Goal: Information Seeking & Learning: Learn about a topic

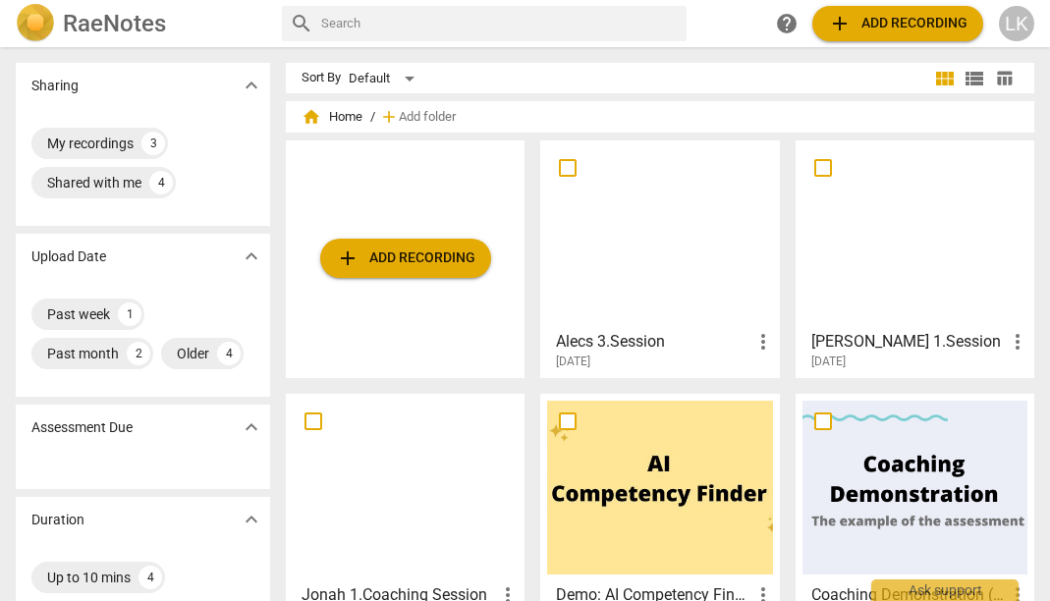
click at [687, 258] on div at bounding box center [659, 234] width 225 height 174
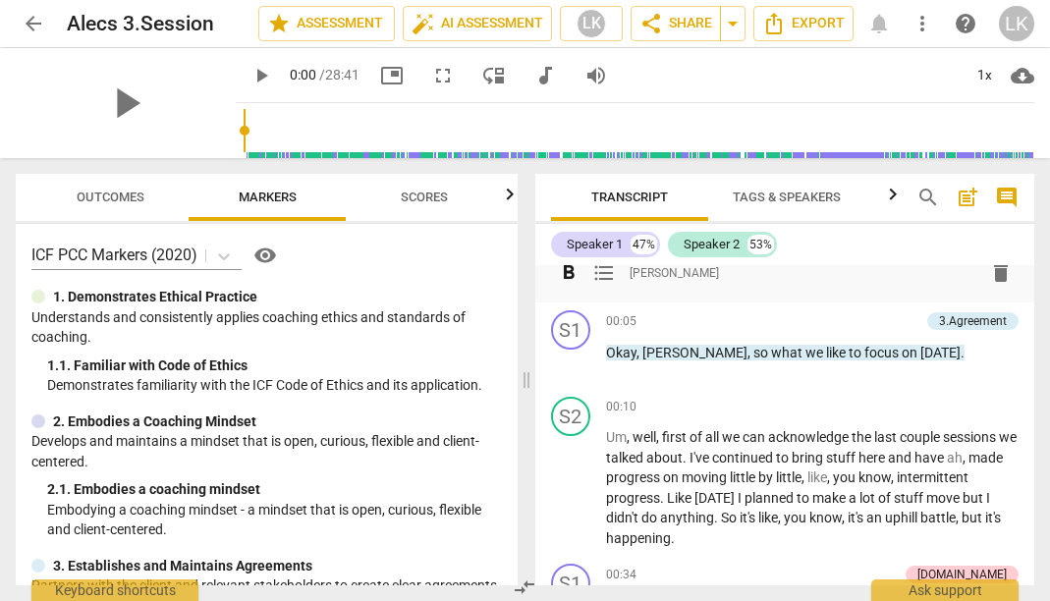
scroll to position [375, 0]
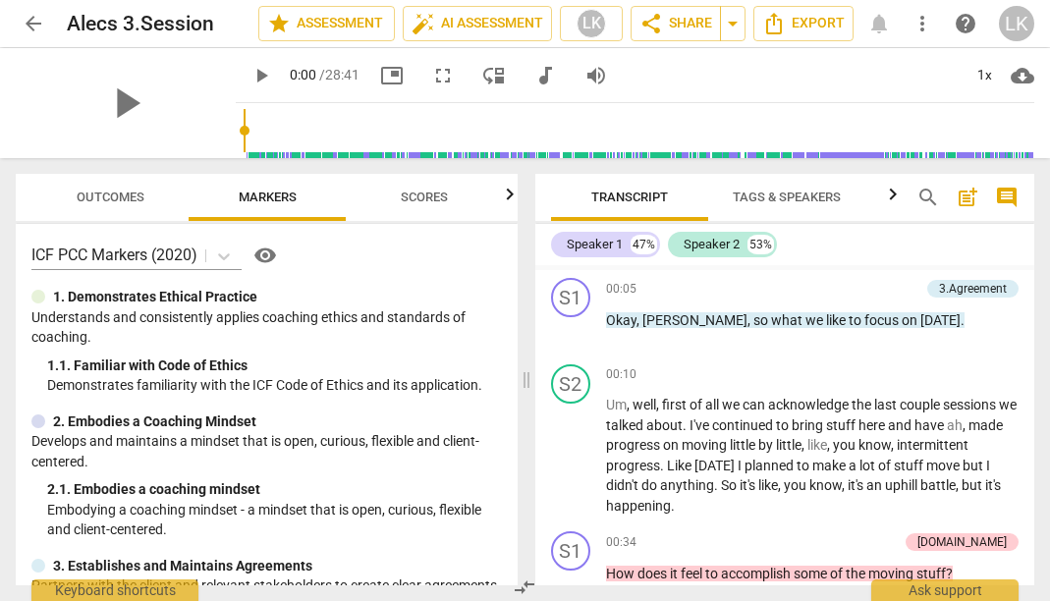
click at [800, 200] on span "Tags & Speakers" at bounding box center [787, 197] width 108 height 15
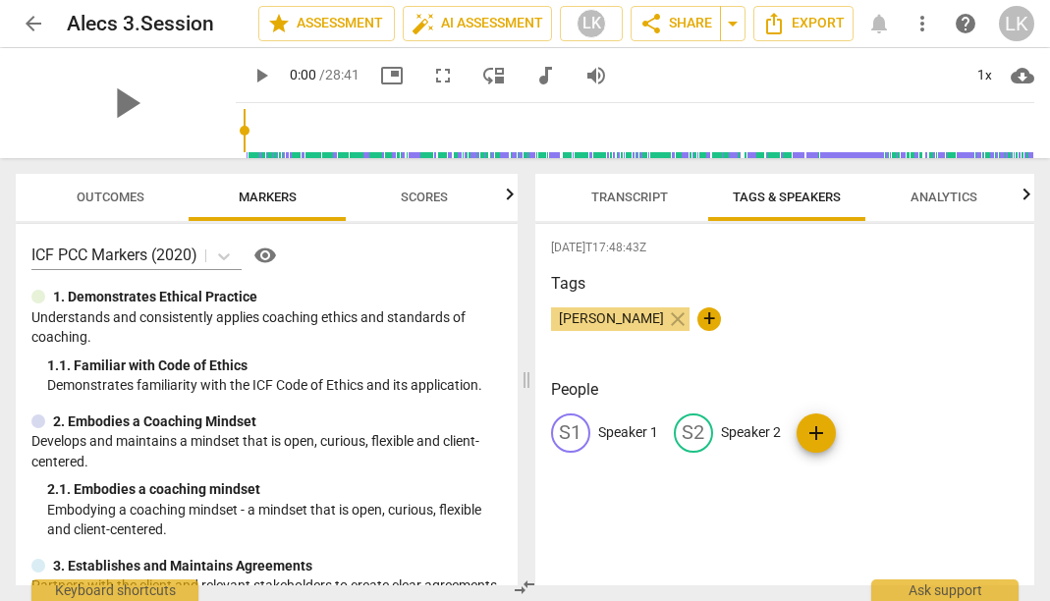
scroll to position [0, 0]
click at [657, 206] on span "Transcript" at bounding box center [630, 198] width 124 height 27
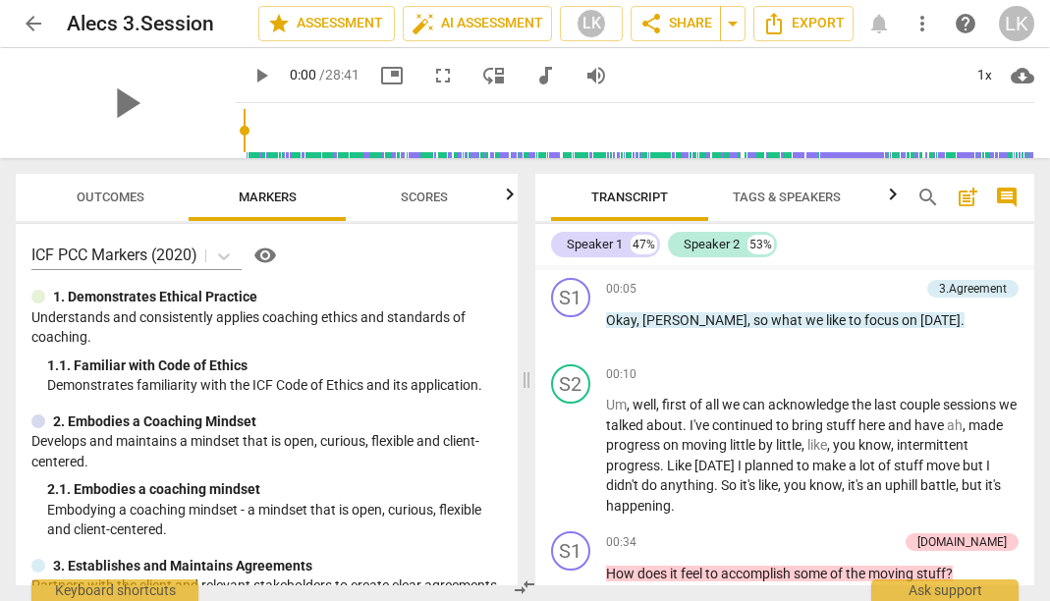
click at [741, 191] on span "Tags & Speakers" at bounding box center [787, 197] width 108 height 15
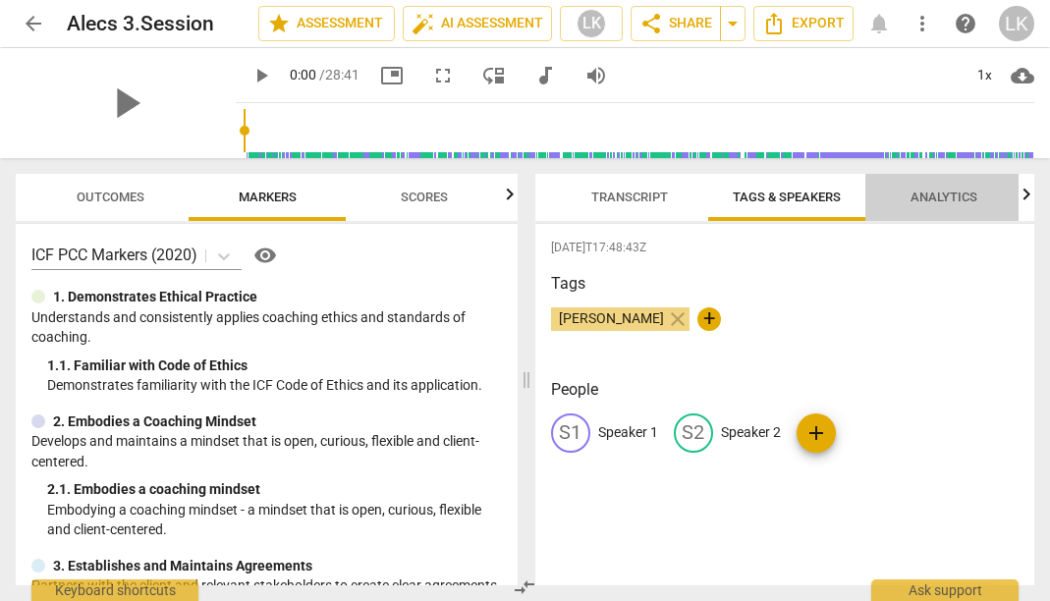
click at [931, 194] on span "Analytics" at bounding box center [943, 197] width 67 height 15
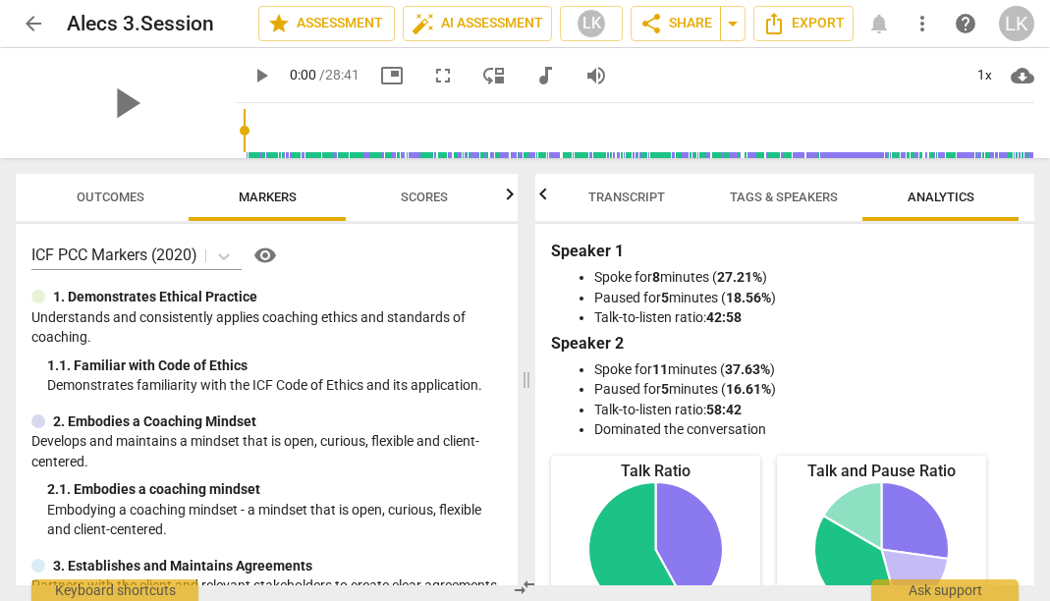
click at [753, 195] on span "Tags & Speakers" at bounding box center [784, 197] width 108 height 15
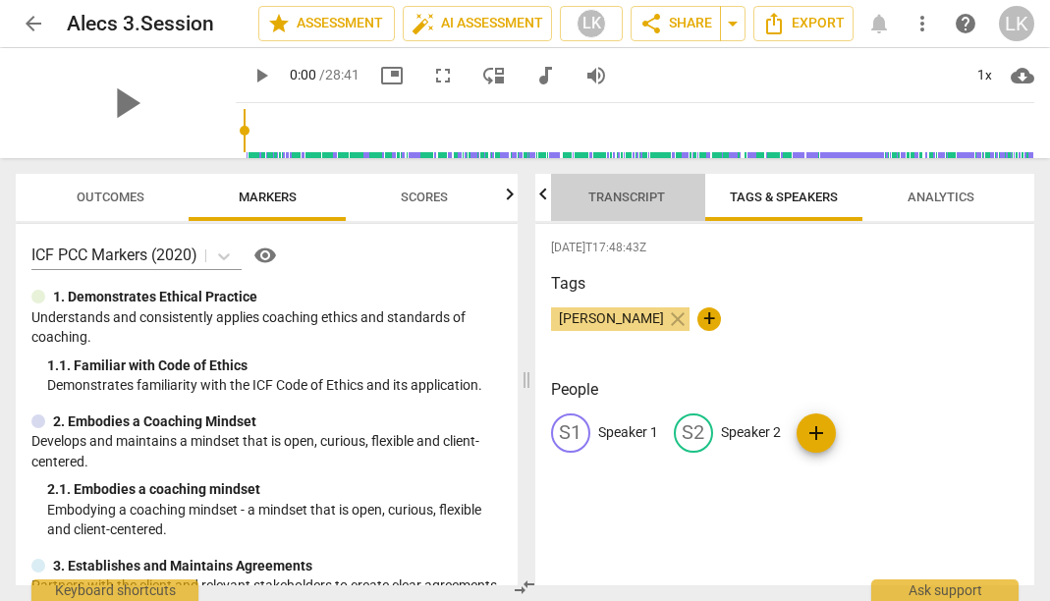
click at [643, 204] on span "Transcript" at bounding box center [627, 198] width 124 height 27
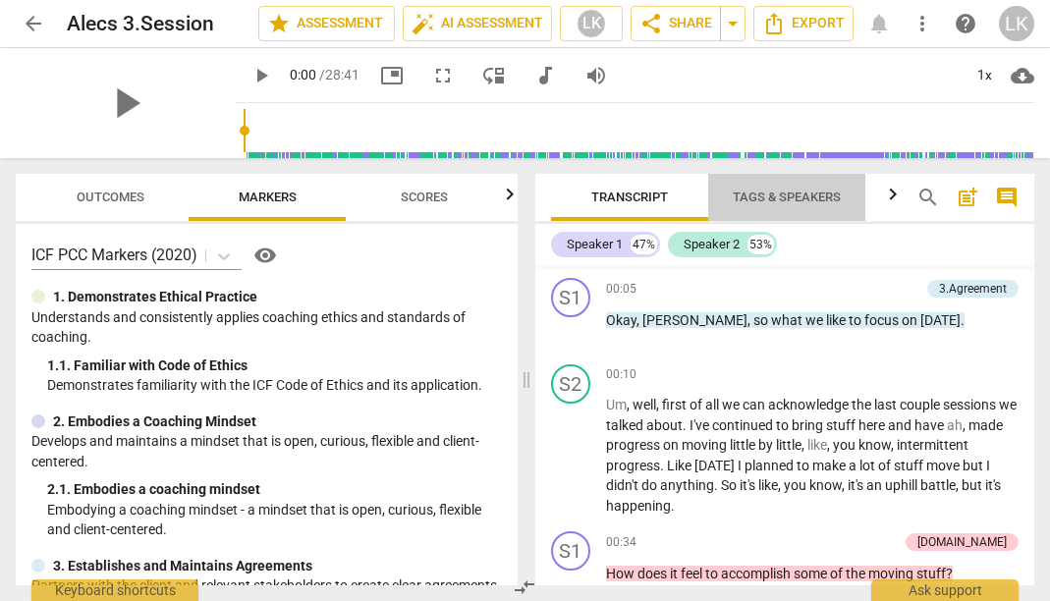
click at [809, 203] on span "Tags & Speakers" at bounding box center [787, 197] width 108 height 15
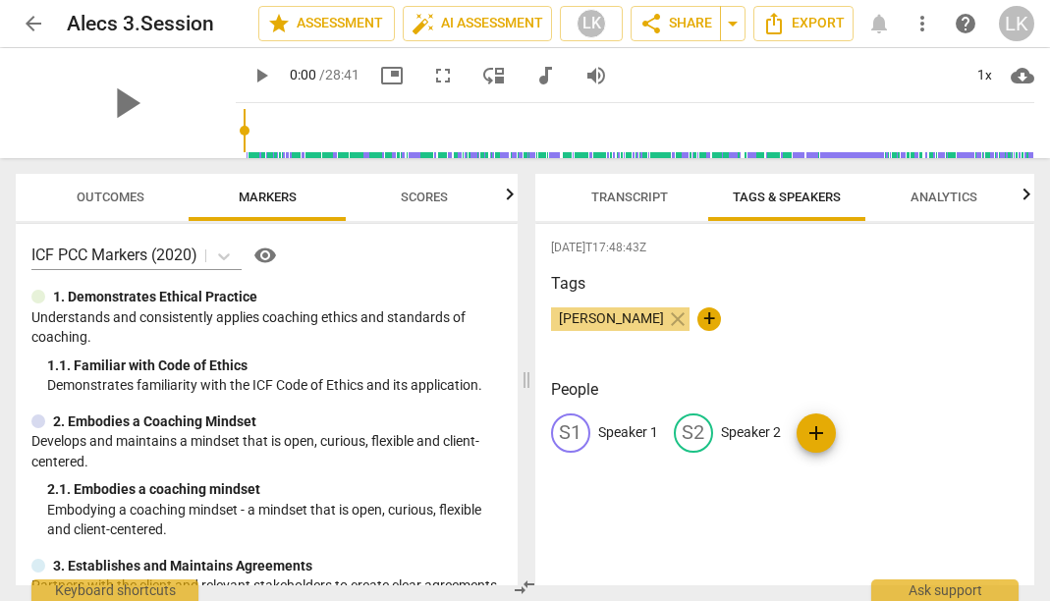
click at [943, 190] on span "Analytics" at bounding box center [943, 197] width 67 height 15
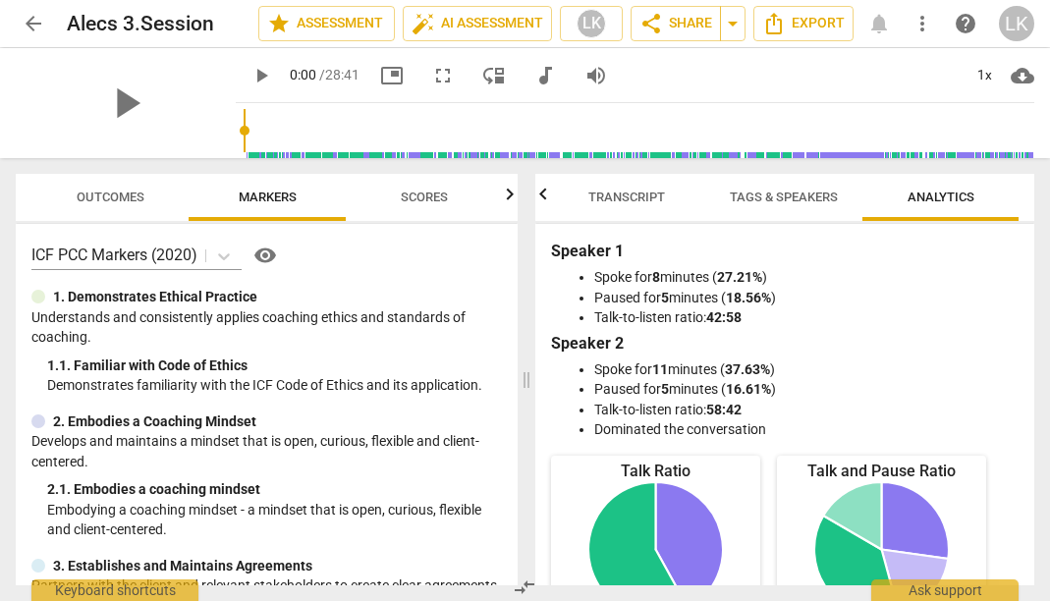
scroll to position [-2, 0]
click at [776, 192] on span "Tags & Speakers" at bounding box center [784, 197] width 108 height 15
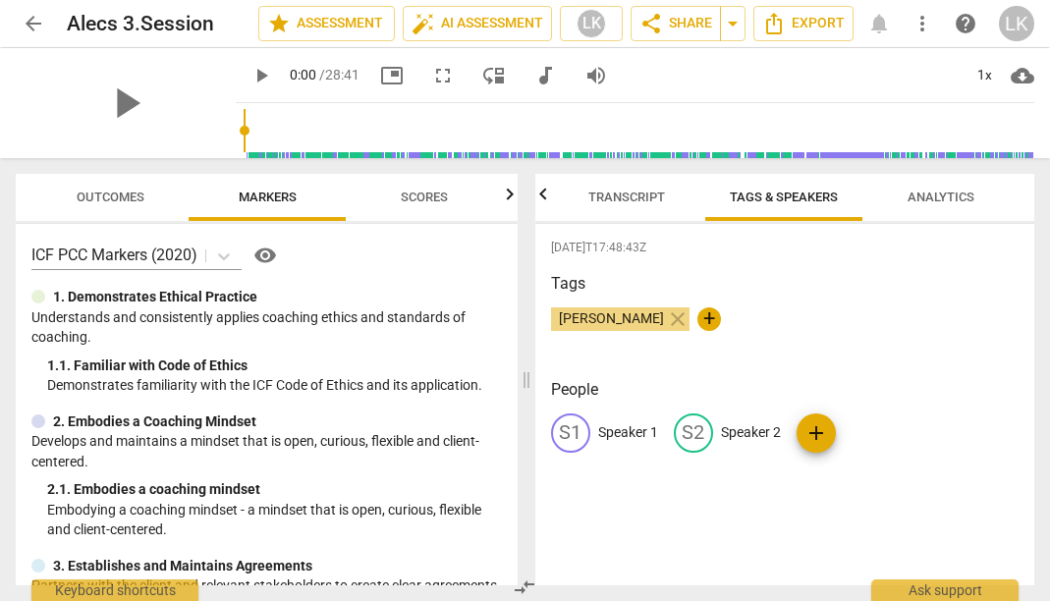
click at [631, 198] on span "Transcript" at bounding box center [626, 197] width 77 height 15
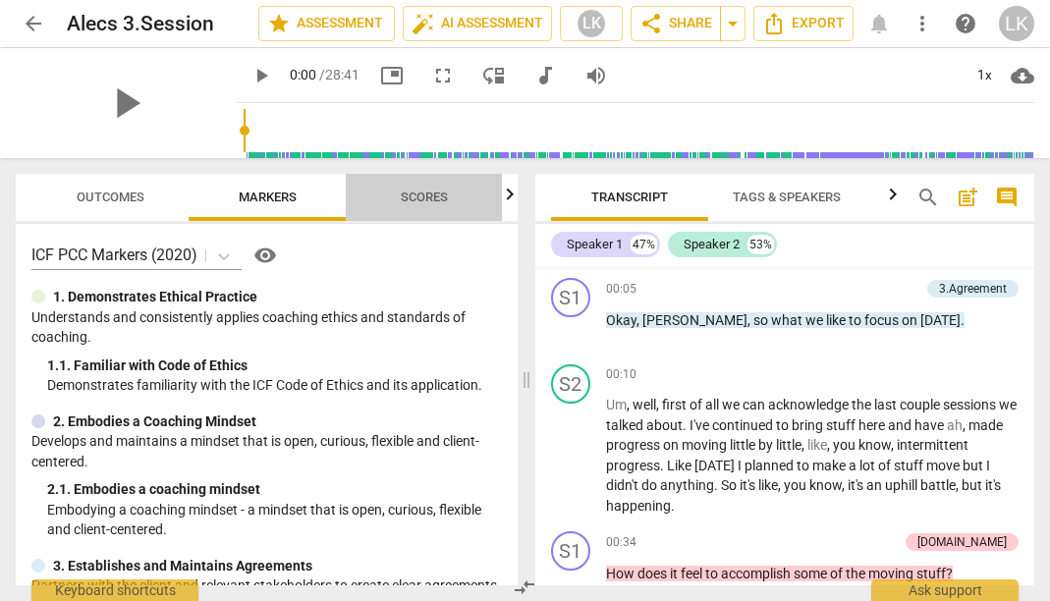
click at [407, 195] on span "Scores" at bounding box center [424, 197] width 47 height 15
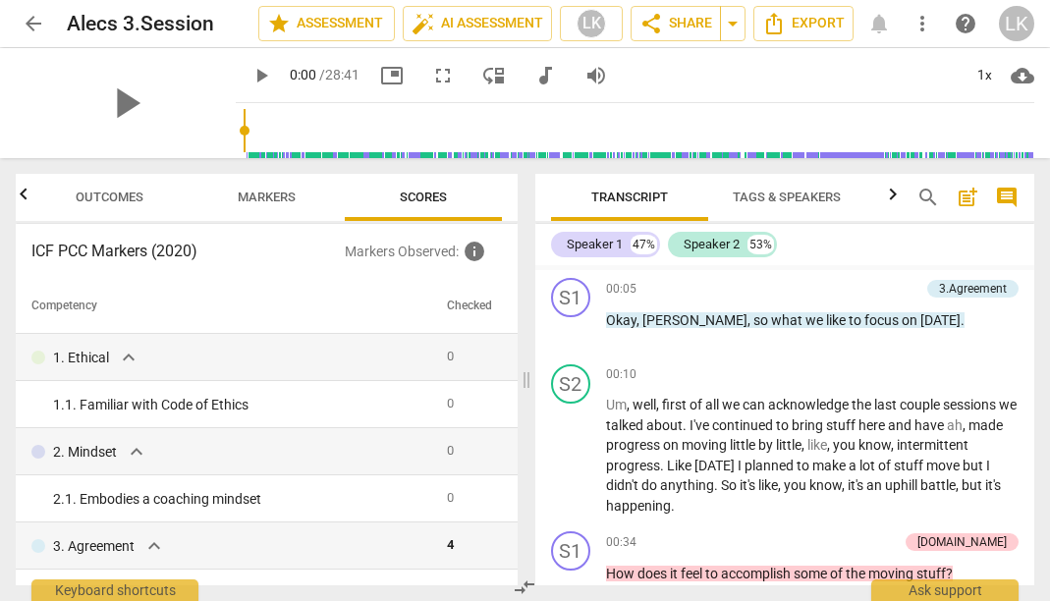
click at [119, 199] on span "Outcomes" at bounding box center [110, 197] width 68 height 15
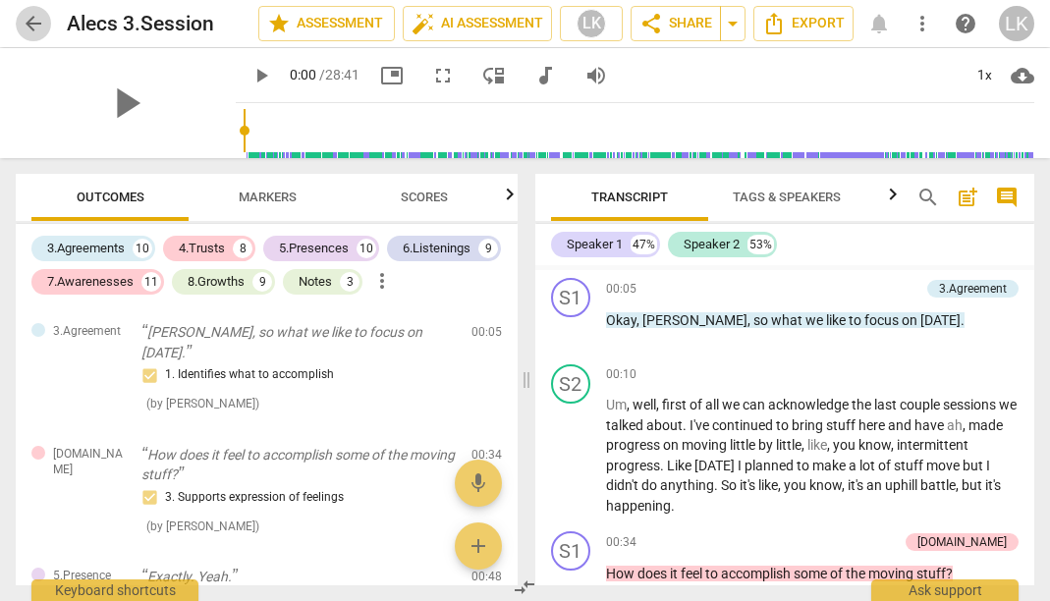
click at [23, 24] on span "arrow_back" at bounding box center [34, 24] width 24 height 24
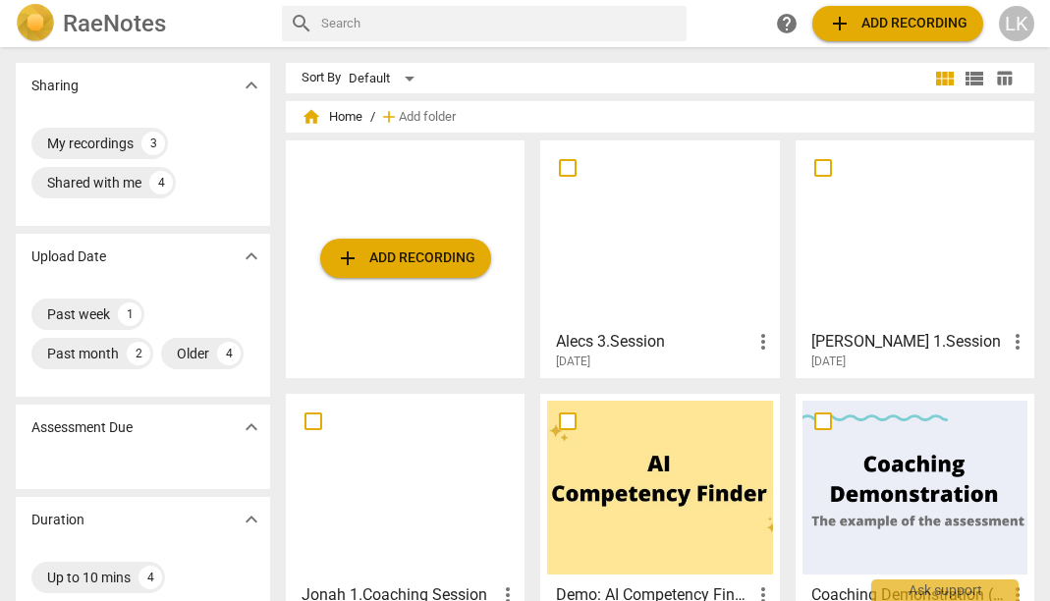
click at [846, 219] on div at bounding box center [914, 234] width 225 height 174
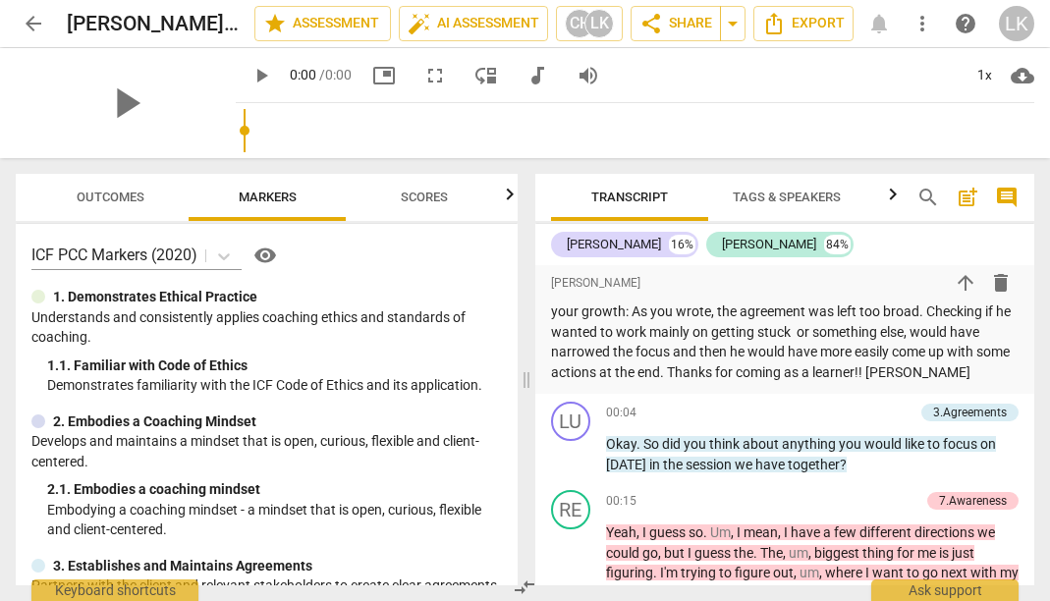
scroll to position [541, 0]
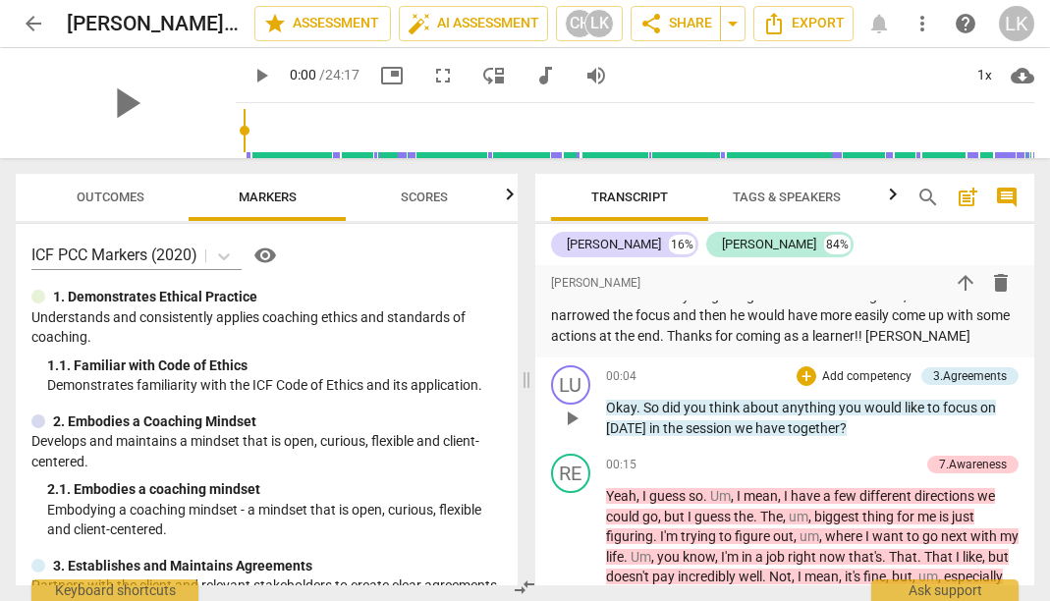
click at [574, 407] on span "play_arrow" at bounding box center [572, 419] width 24 height 24
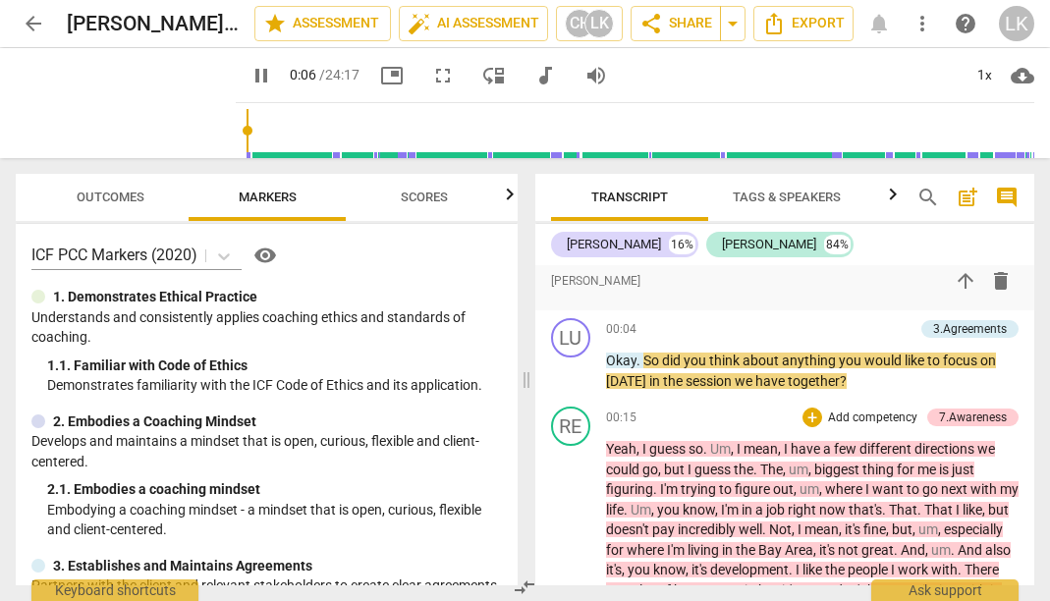
scroll to position [591, 0]
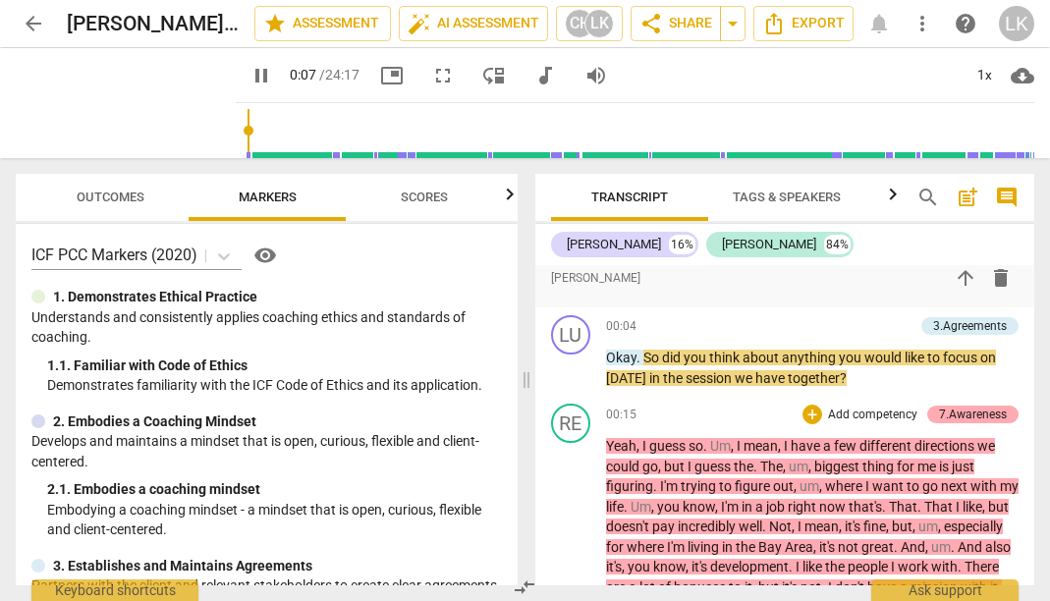
click at [958, 406] on div "7.Awareness" at bounding box center [973, 415] width 68 height 18
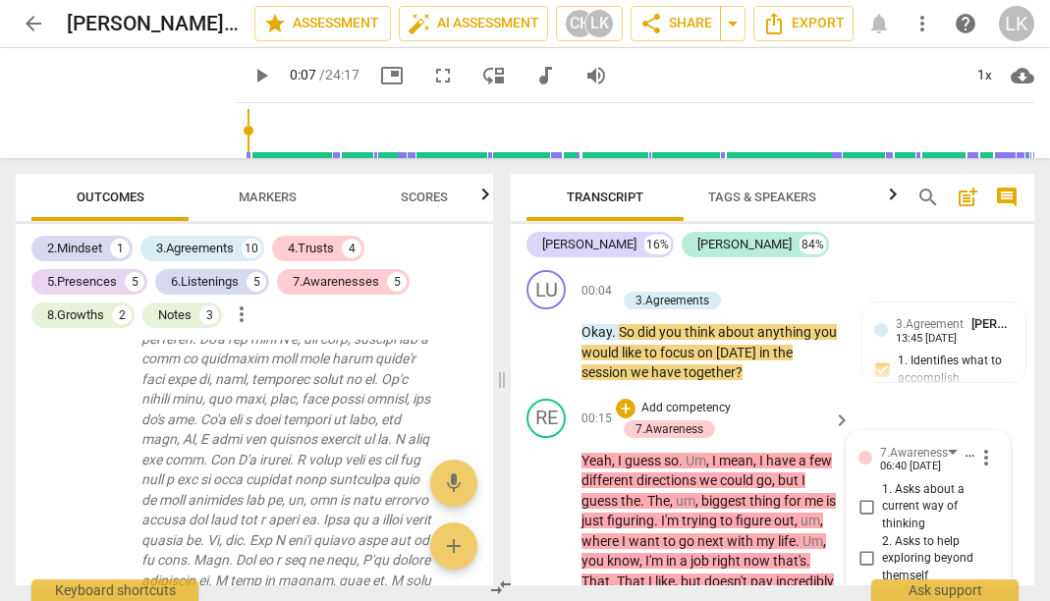
scroll to position [566, 0]
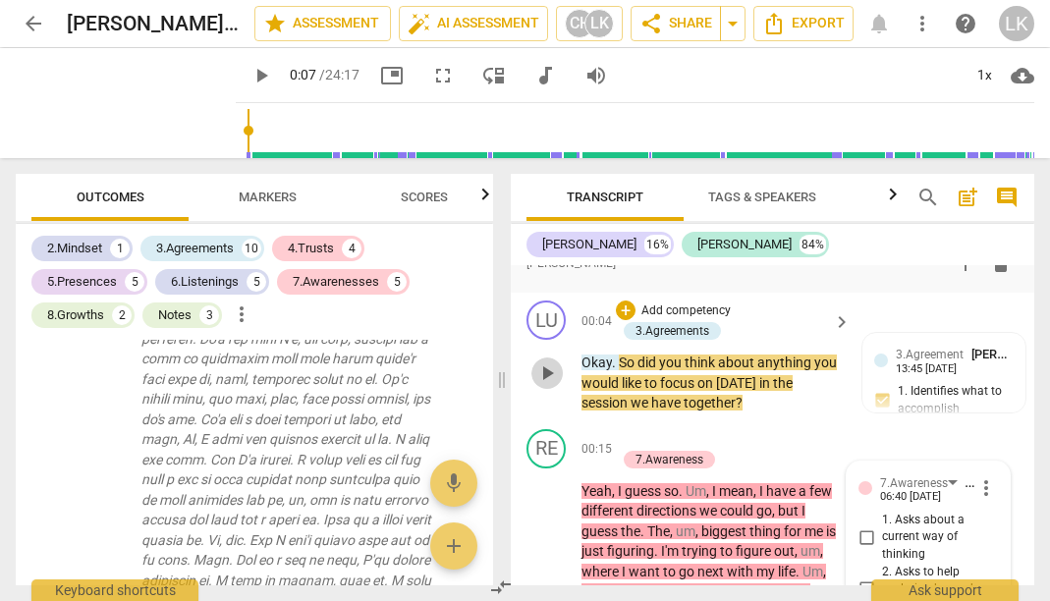
click at [558, 385] on span "play_arrow" at bounding box center [547, 373] width 24 height 24
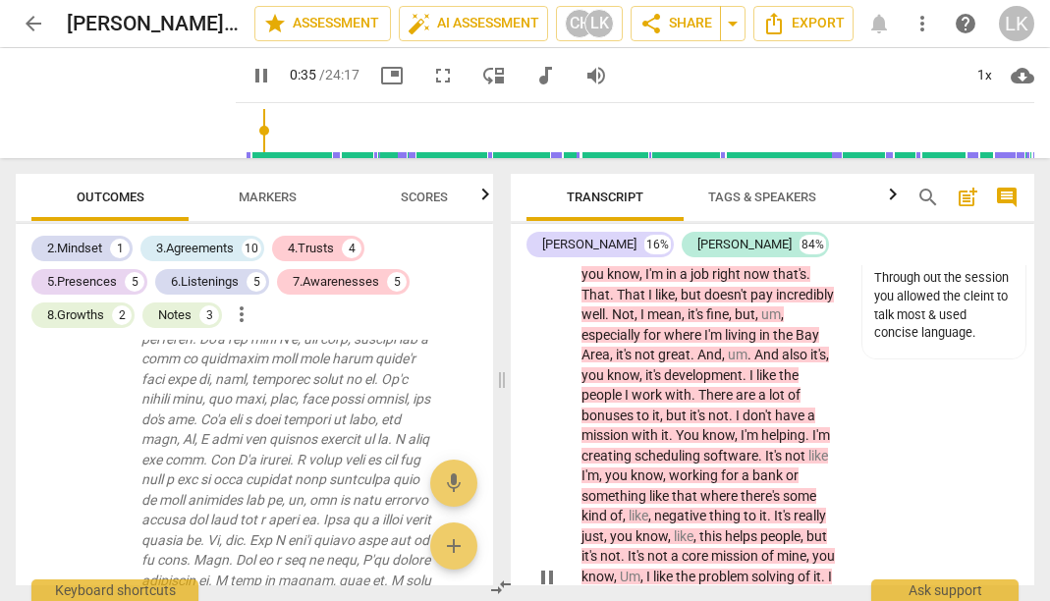
scroll to position [911, 0]
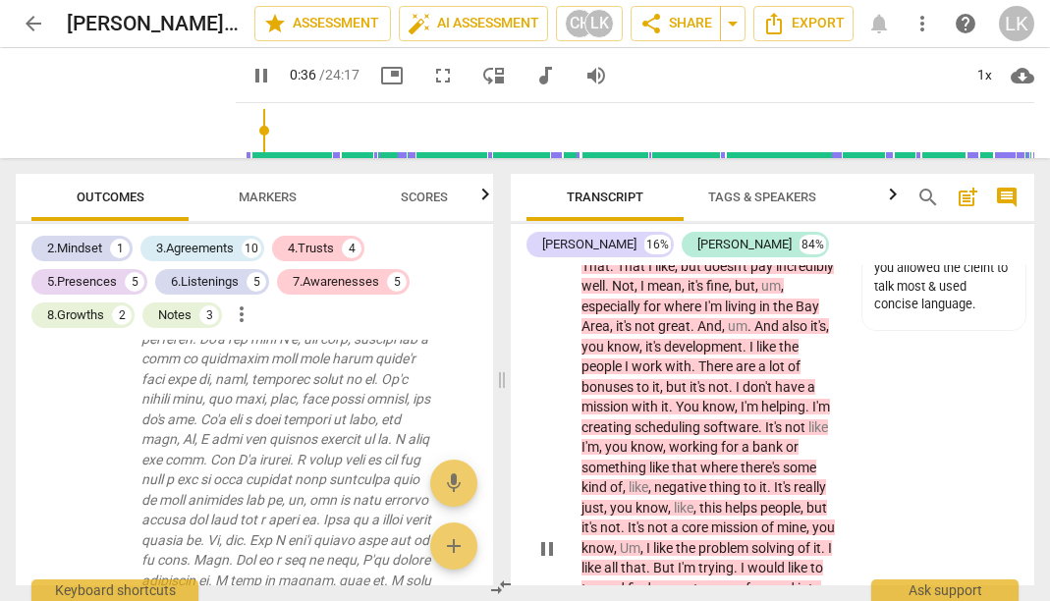
click at [551, 543] on span "pause" at bounding box center [547, 549] width 24 height 24
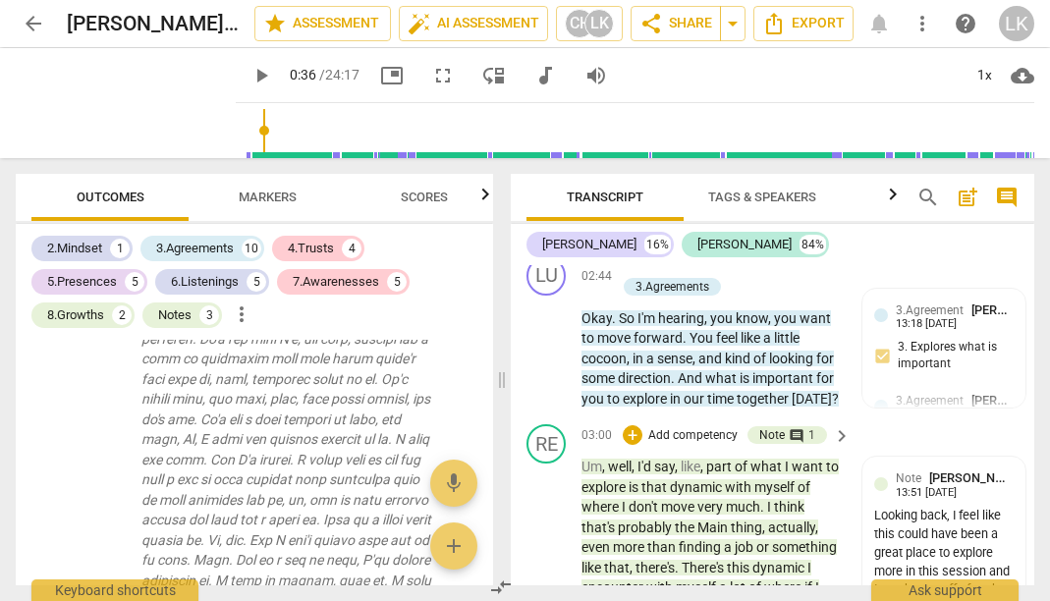
scroll to position [1624, 0]
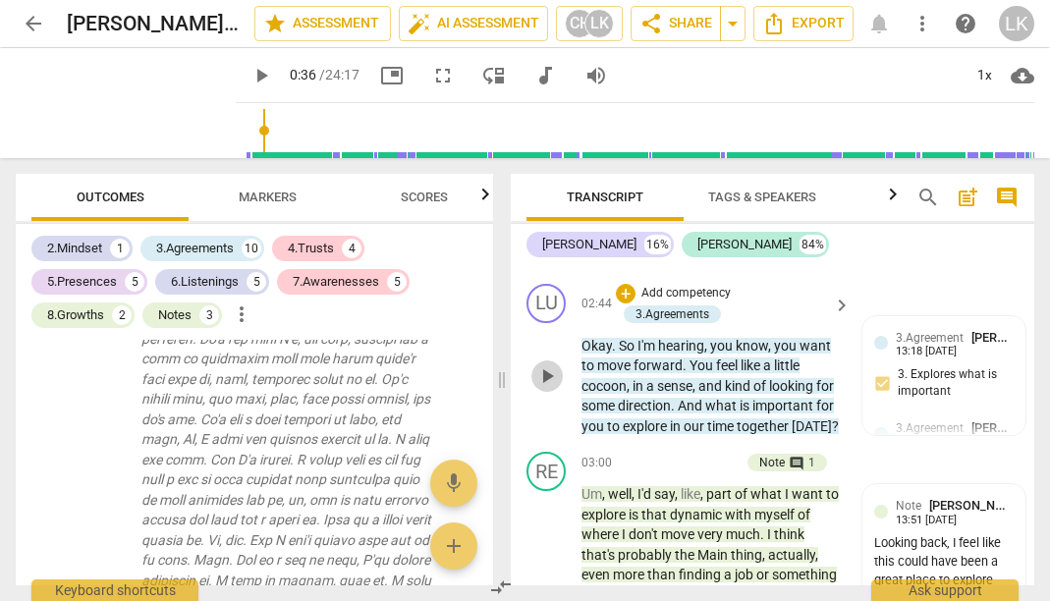
click at [548, 366] on span "play_arrow" at bounding box center [547, 376] width 24 height 24
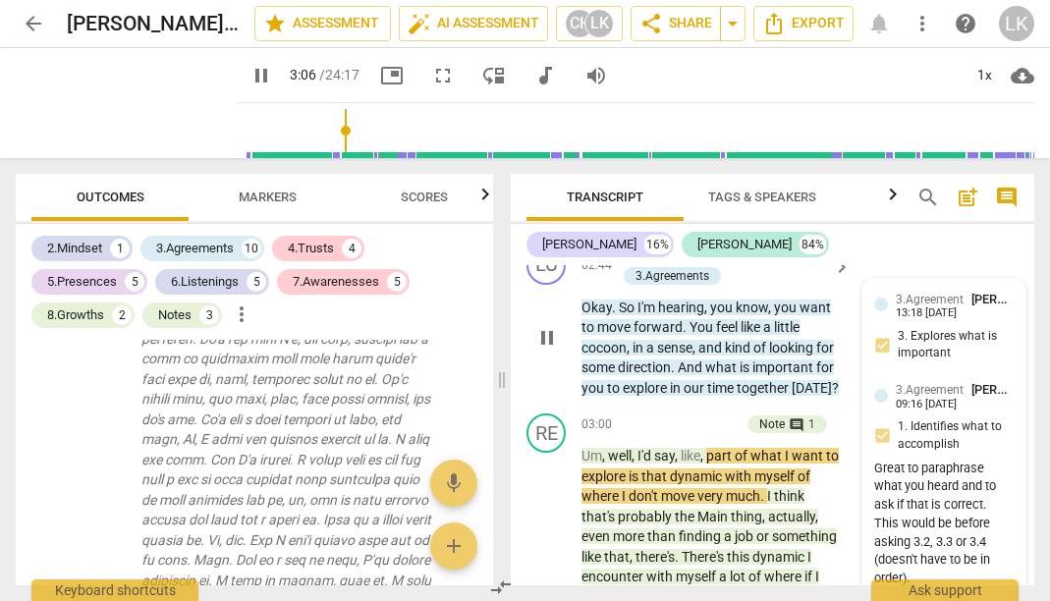
scroll to position [1658, 0]
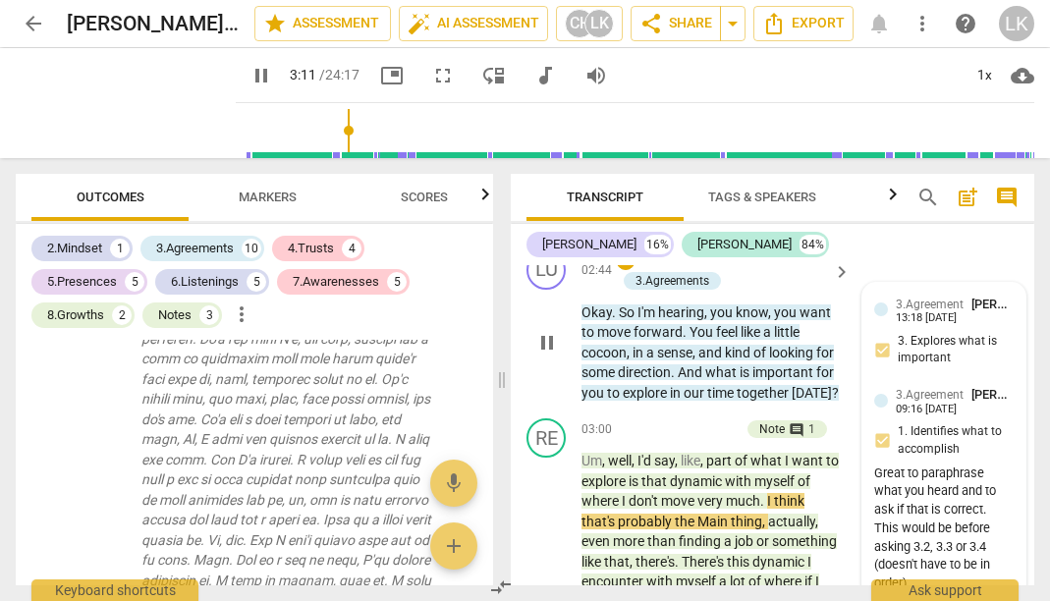
click at [913, 312] on div "13:18 [DATE]" at bounding box center [926, 318] width 61 height 13
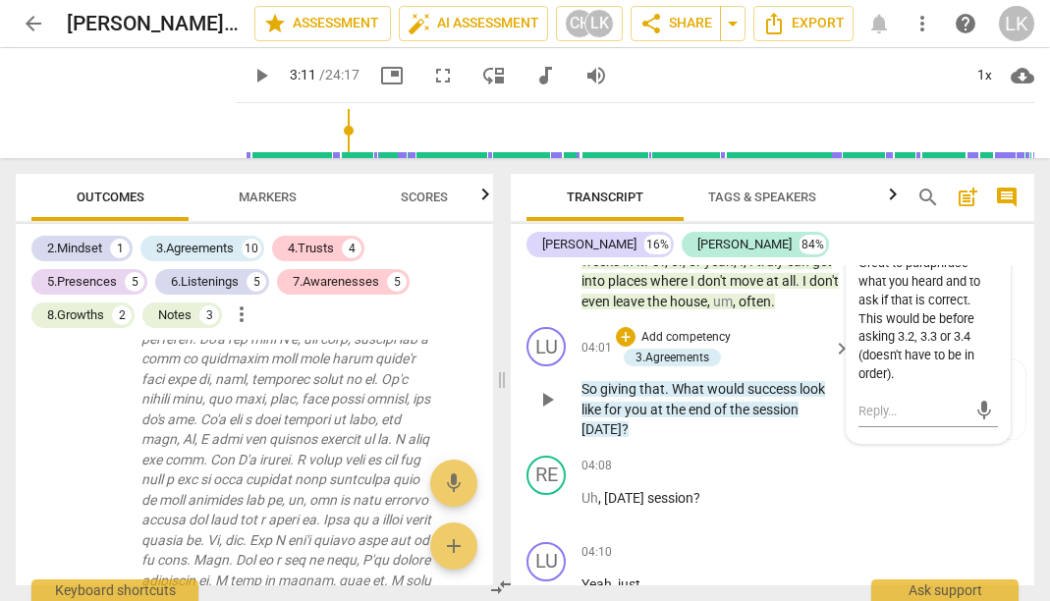
scroll to position [2157, 0]
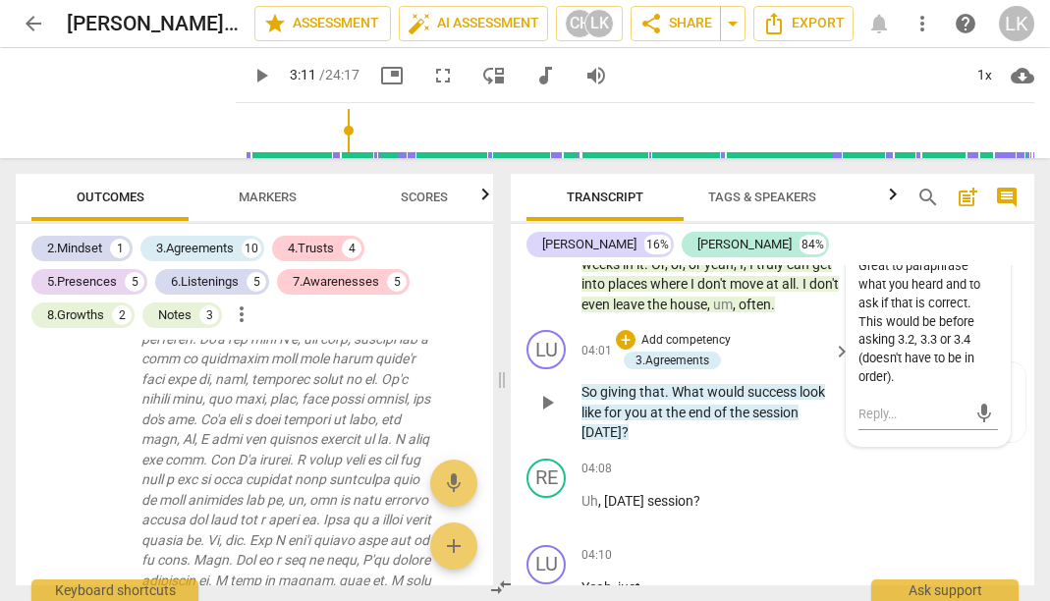
click at [546, 414] on span "play_arrow" at bounding box center [547, 403] width 24 height 24
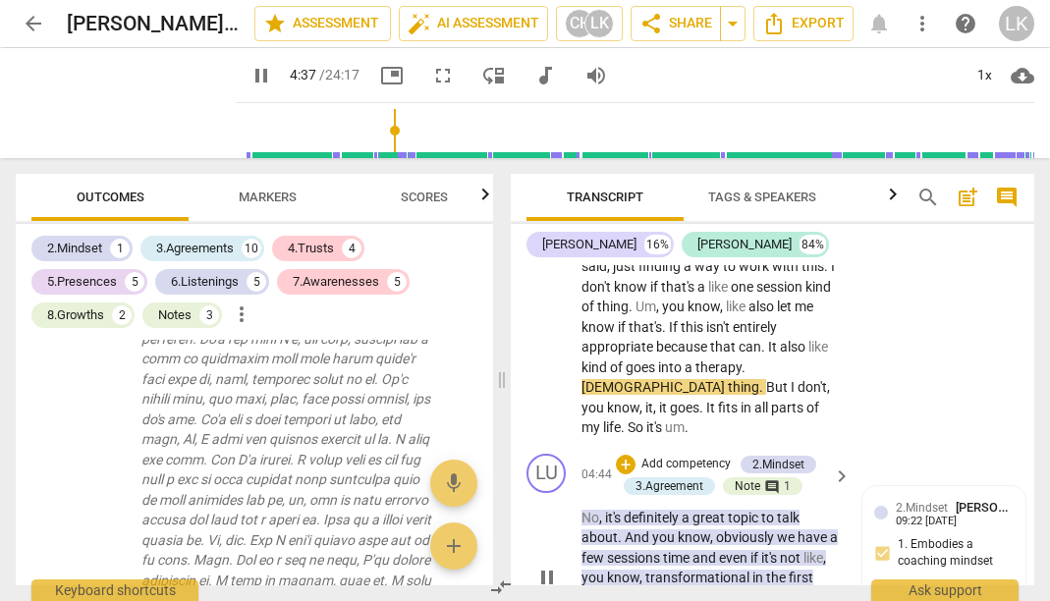
scroll to position [2717, 0]
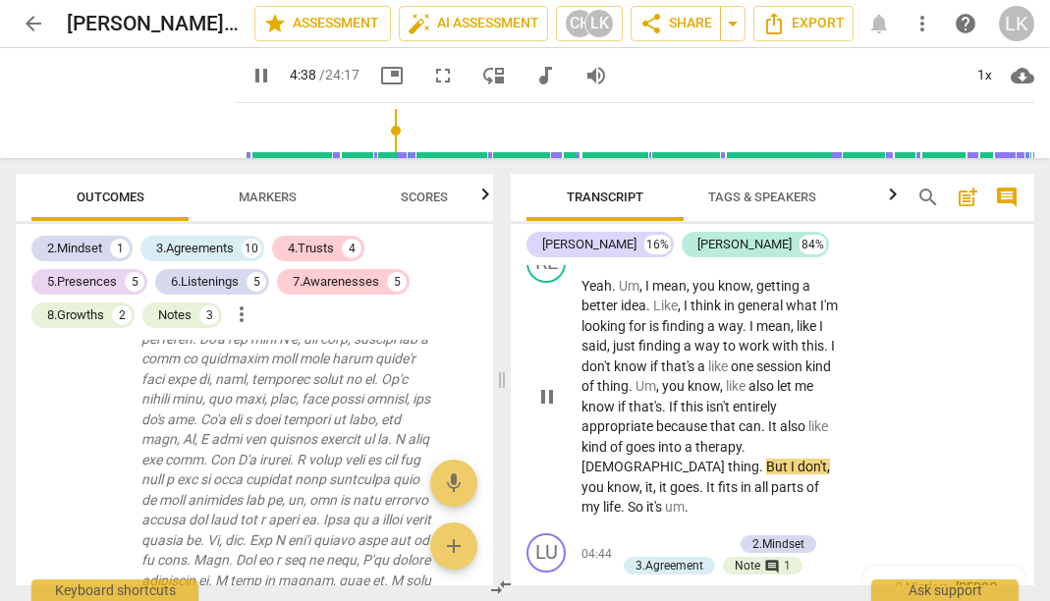
click at [551, 419] on div "play_arrow pause" at bounding box center [556, 397] width 50 height 229
click at [548, 392] on span "pause" at bounding box center [547, 397] width 24 height 24
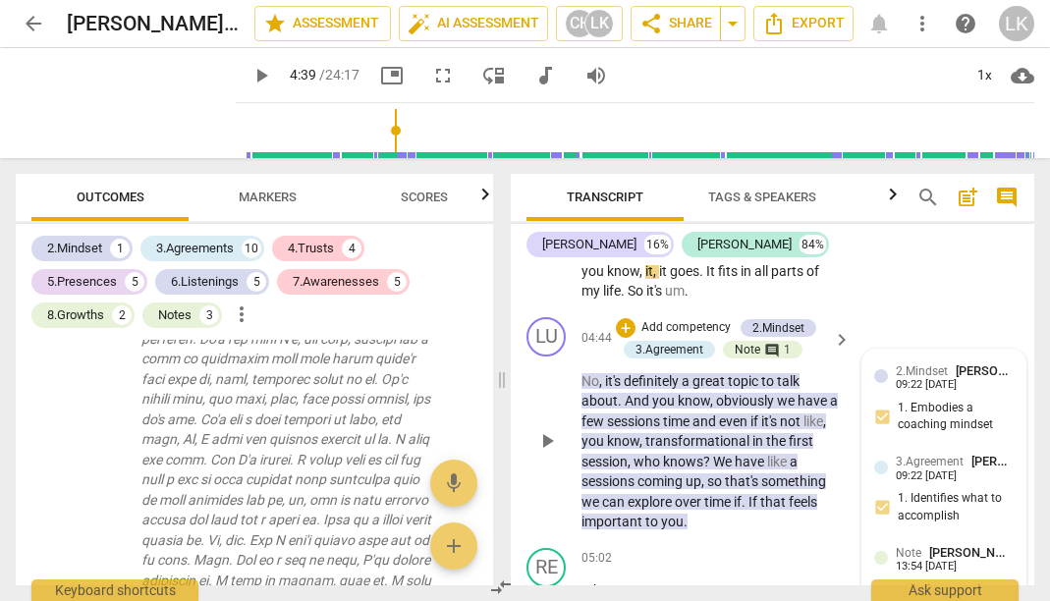
scroll to position [2945, 0]
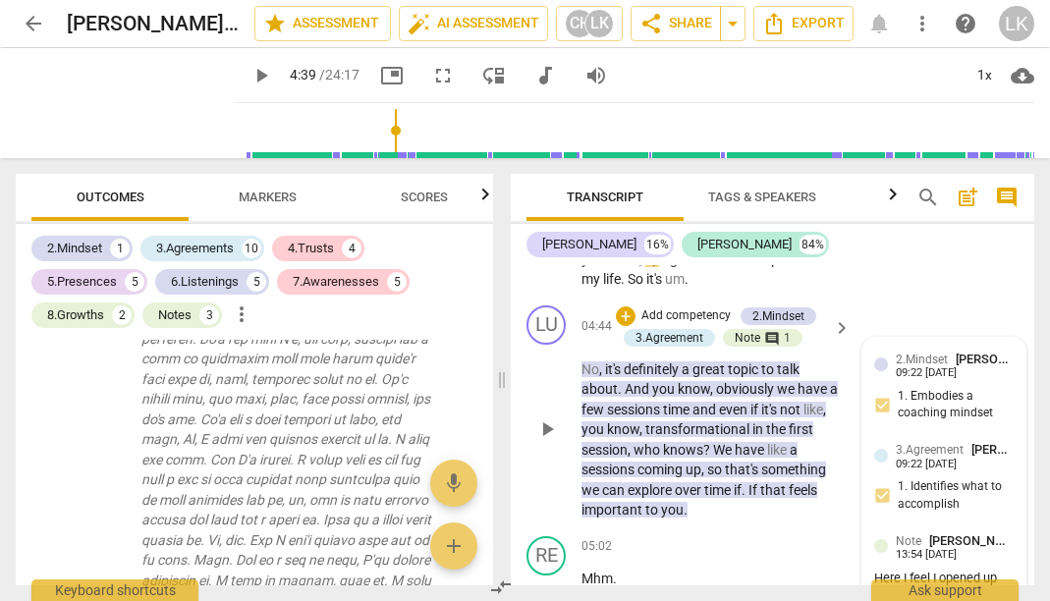
click at [928, 443] on span "3.Agreement" at bounding box center [930, 450] width 68 height 14
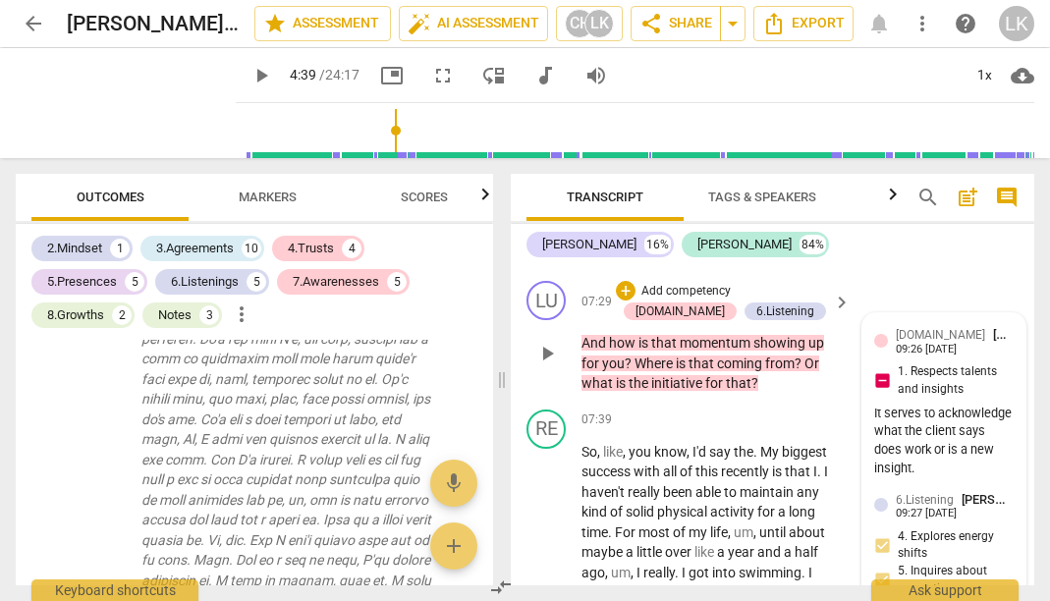
scroll to position [4148, 0]
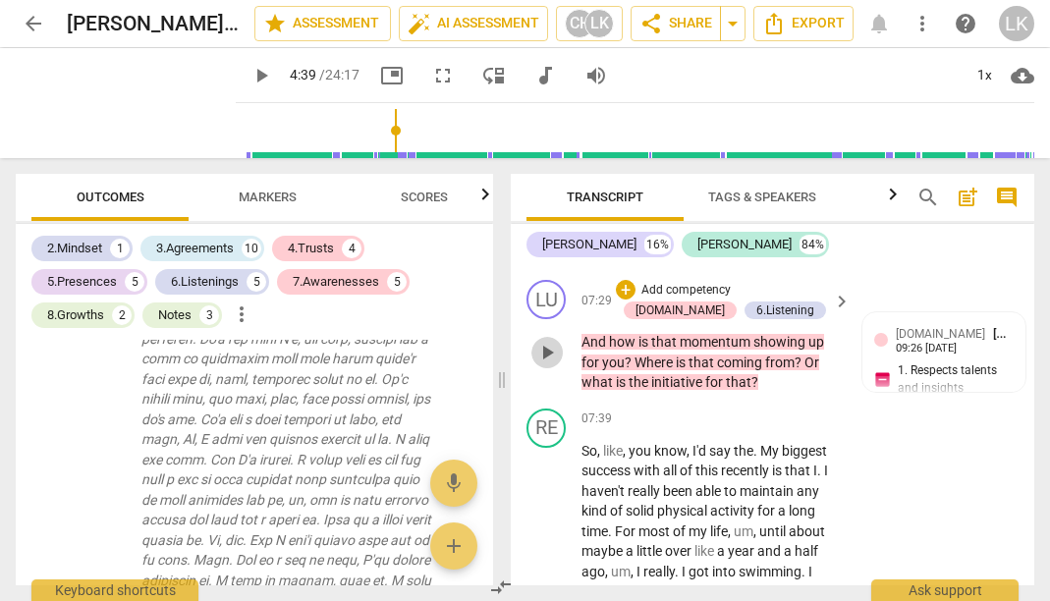
click at [547, 341] on span "play_arrow" at bounding box center [547, 353] width 24 height 24
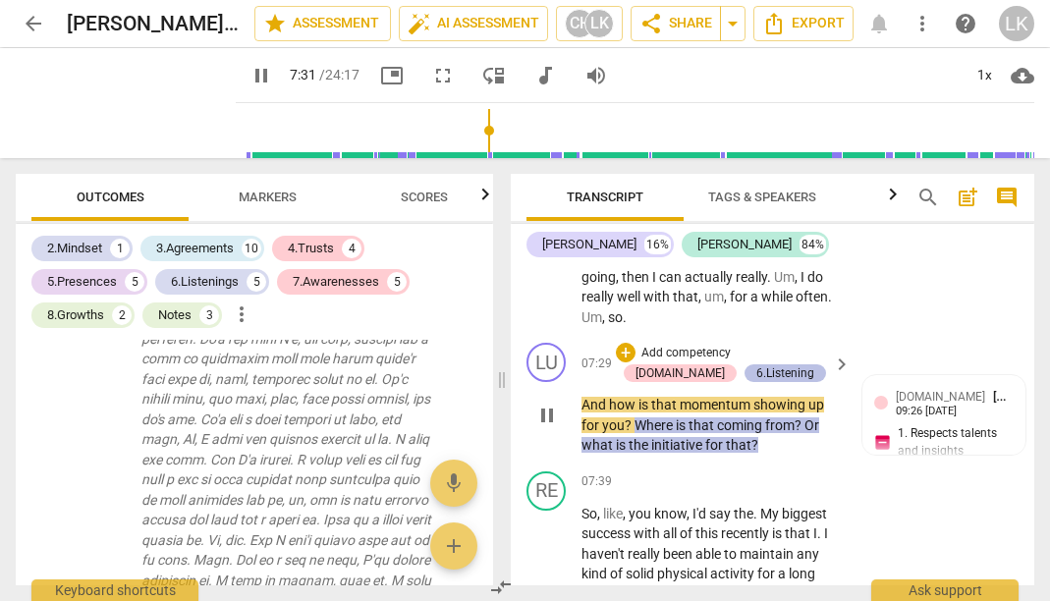
scroll to position [4085, 0]
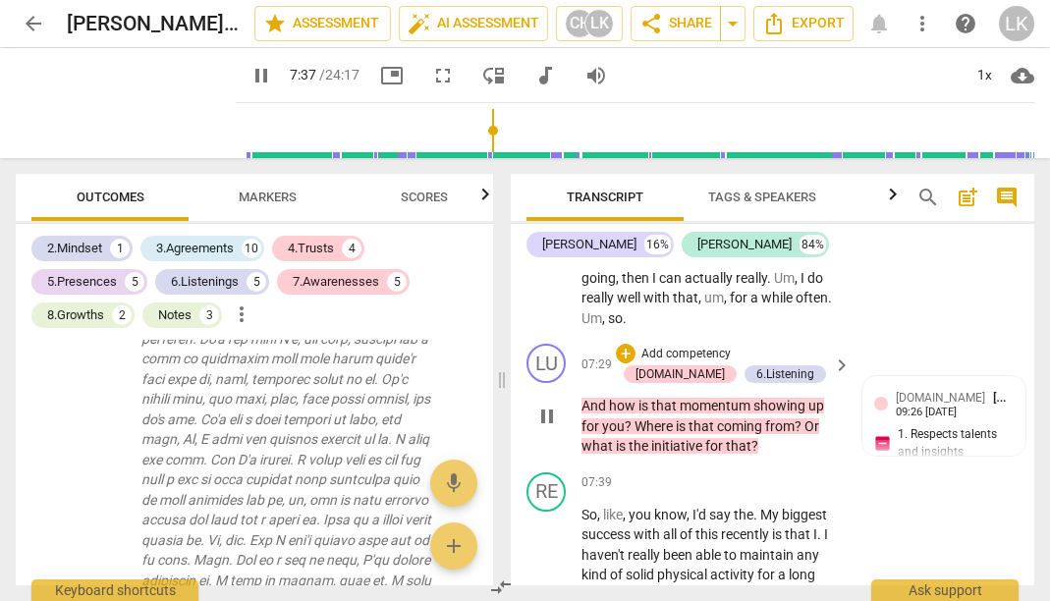
click at [553, 405] on span "pause" at bounding box center [547, 417] width 24 height 24
type input "458"
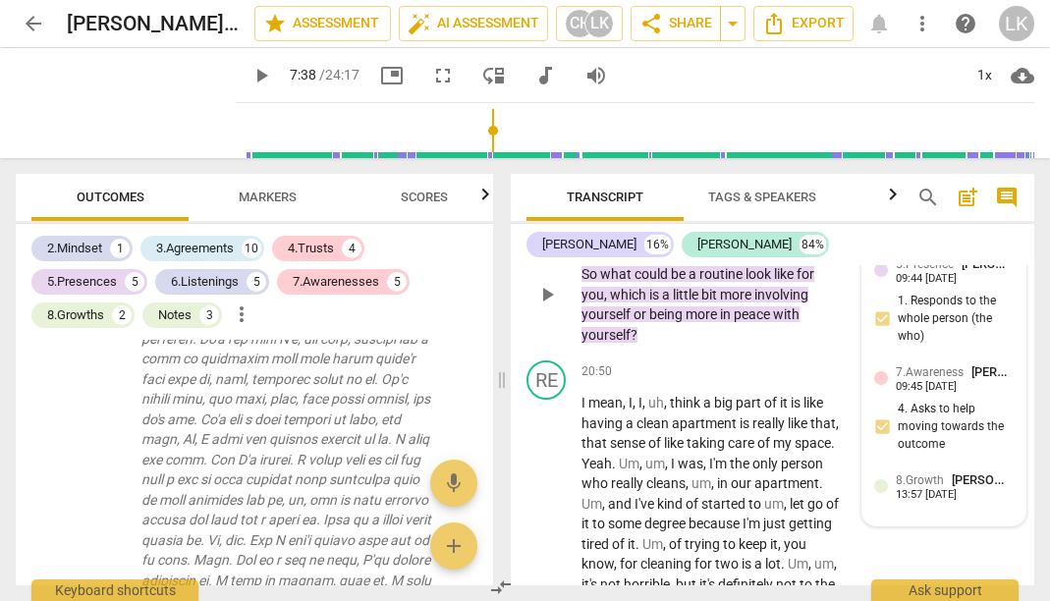
scroll to position [9951, 0]
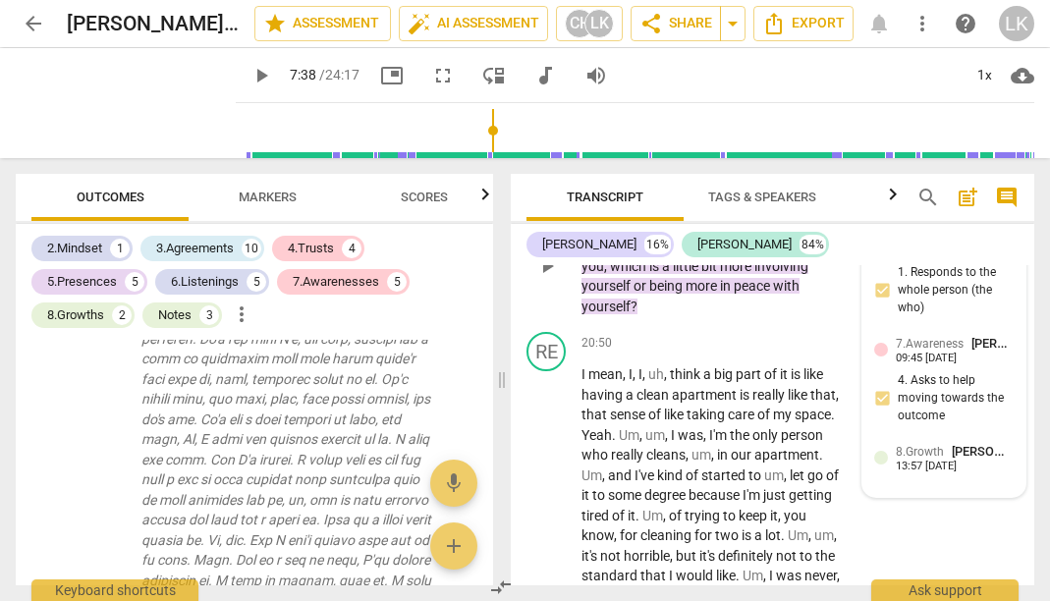
click at [924, 445] on span "8.Growth" at bounding box center [920, 452] width 48 height 14
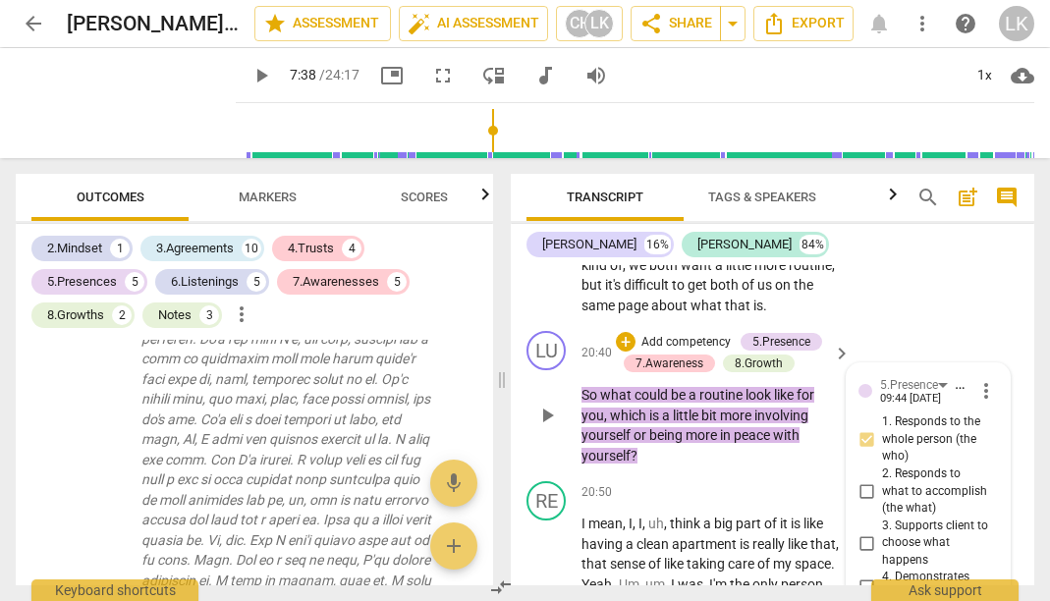
scroll to position [9575, 0]
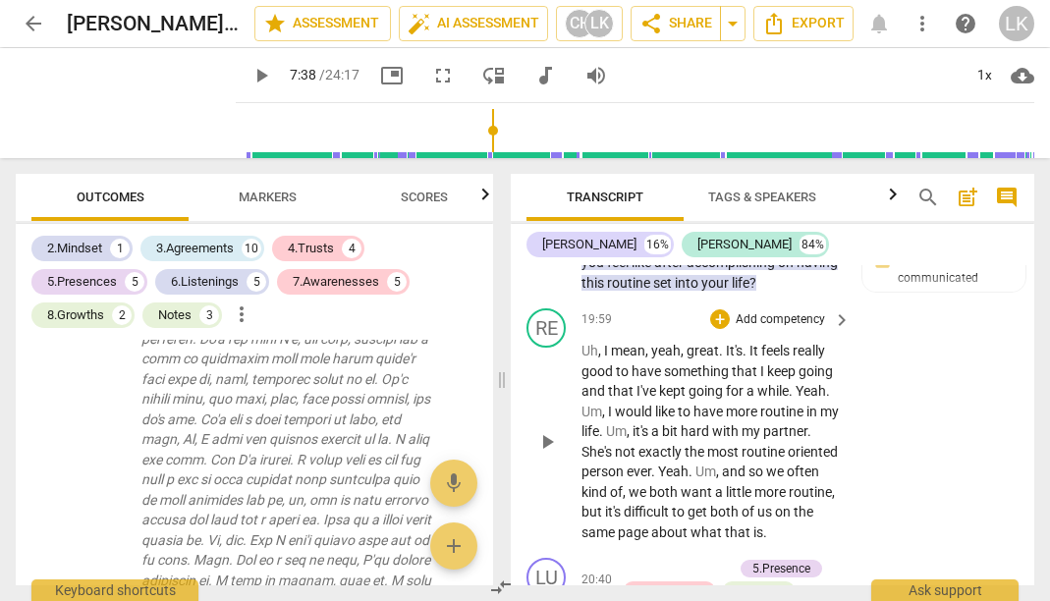
click at [930, 411] on div "RE play_arrow pause 19:59 + Add competency keyboard_arrow_right Uh , I mean , y…" at bounding box center [772, 425] width 523 height 249
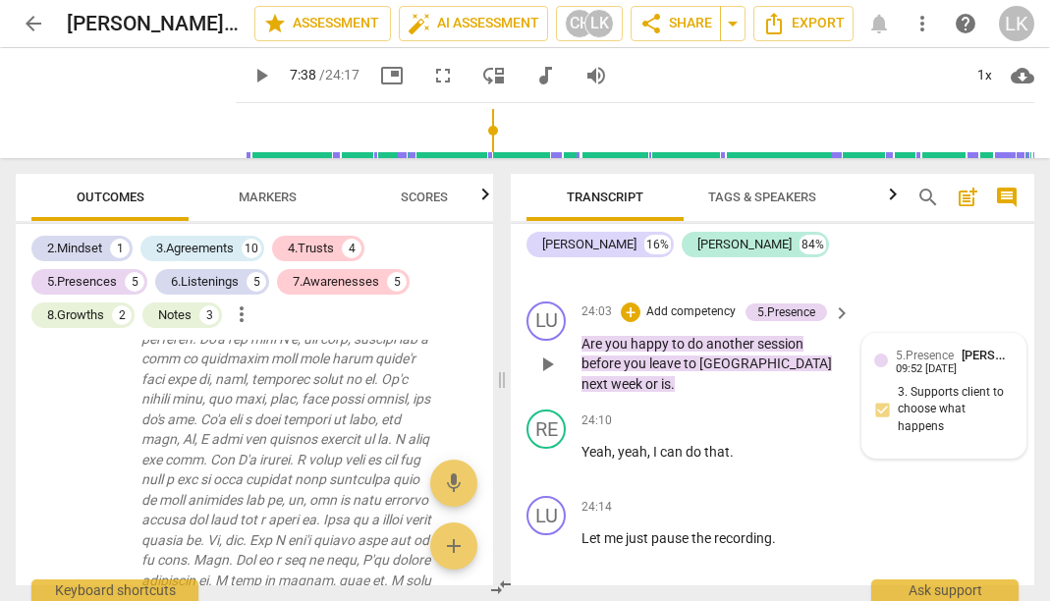
scroll to position [11542, 0]
click at [26, 24] on span "arrow_back" at bounding box center [34, 24] width 24 height 24
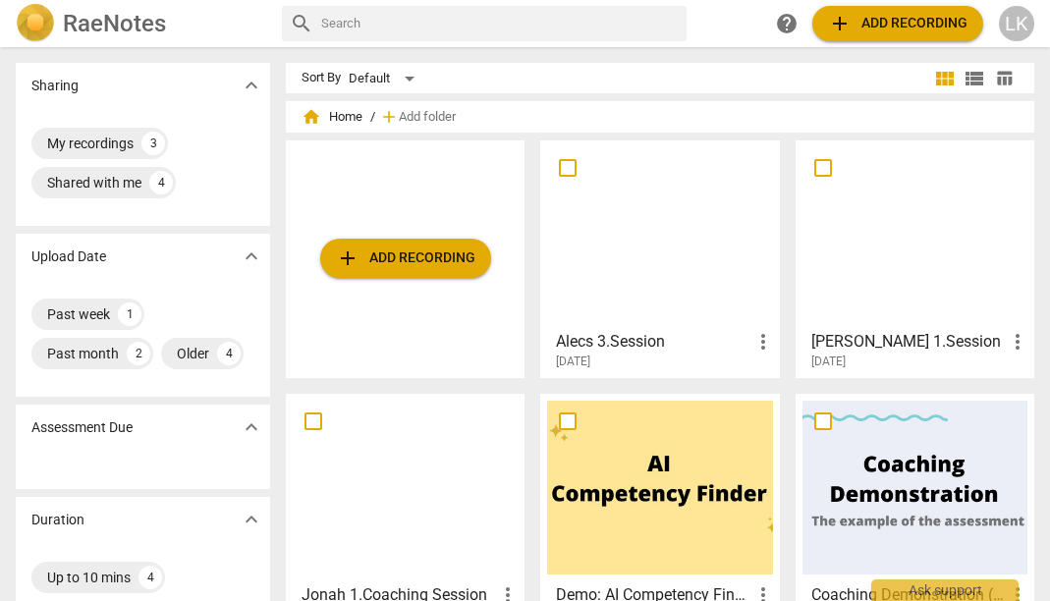
click at [621, 266] on div at bounding box center [659, 234] width 225 height 174
